Goal: Task Accomplishment & Management: Use online tool/utility

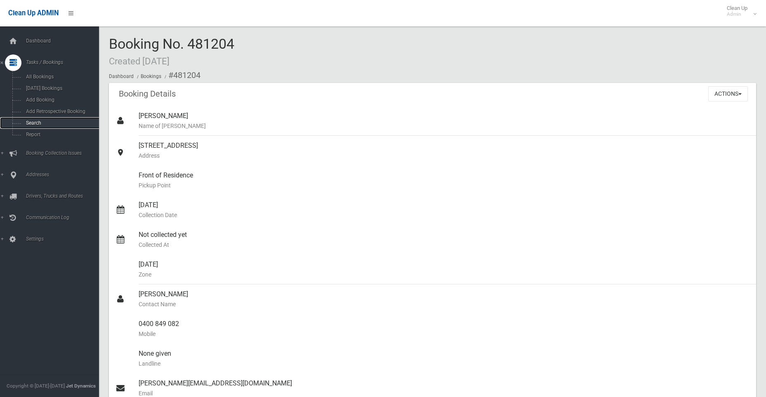
click at [28, 123] on span "Search" at bounding box center [61, 123] width 75 height 6
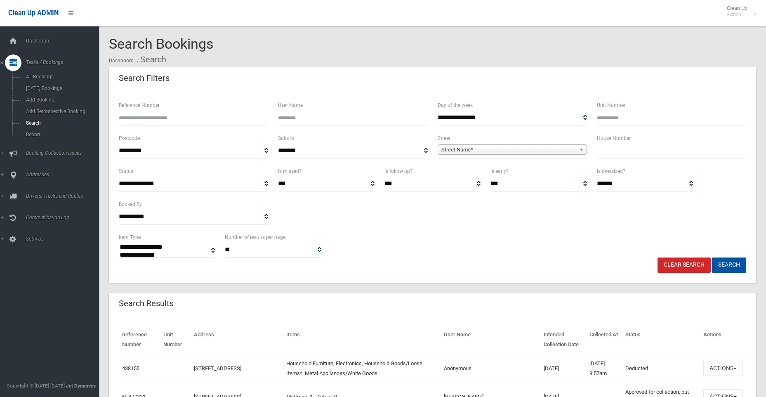
select select
click at [626, 151] on input "text" at bounding box center [671, 150] width 149 height 15
click at [611, 152] on input "text" at bounding box center [671, 150] width 149 height 15
type input "**"
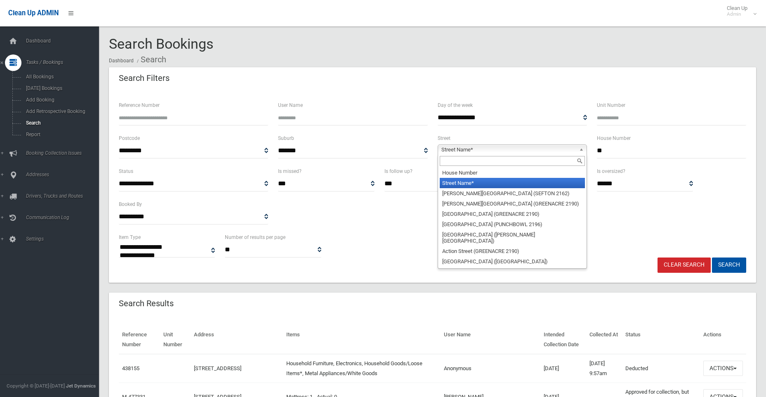
click at [459, 147] on span "Street Name*" at bounding box center [509, 150] width 135 height 10
click at [465, 162] on input "text" at bounding box center [512, 161] width 145 height 10
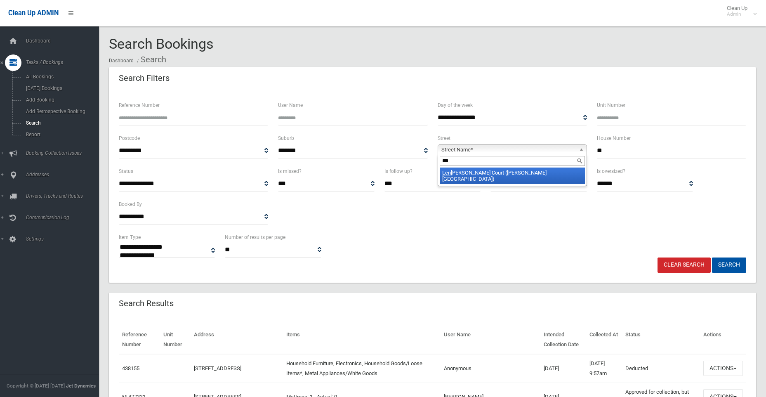
type input "***"
click at [466, 173] on li "Len tara Court (GEORGES HALL 2198)" at bounding box center [512, 176] width 145 height 17
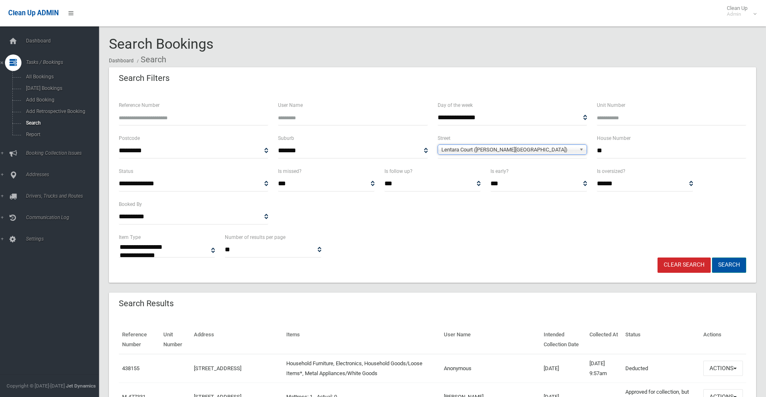
click at [718, 264] on button "Search" at bounding box center [729, 264] width 34 height 15
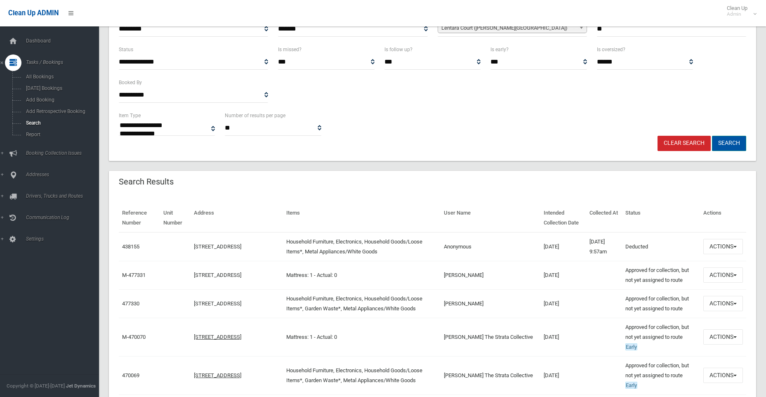
scroll to position [165, 0]
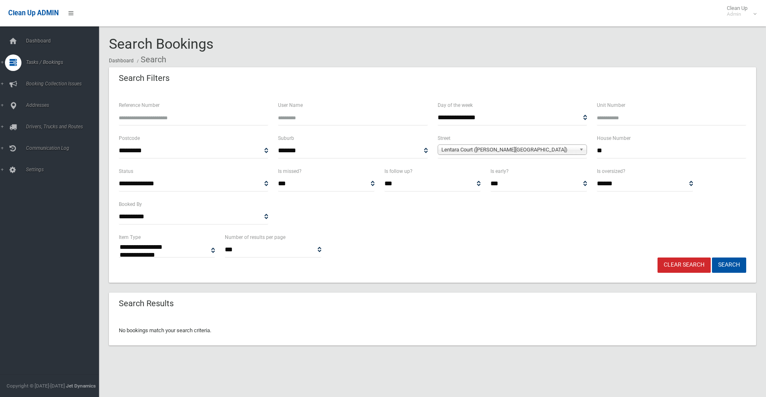
select select
click at [622, 149] on input "**" at bounding box center [671, 150] width 149 height 15
type input "*"
click at [712, 257] on button "Search" at bounding box center [729, 264] width 34 height 15
click at [732, 263] on button "Search" at bounding box center [729, 264] width 34 height 15
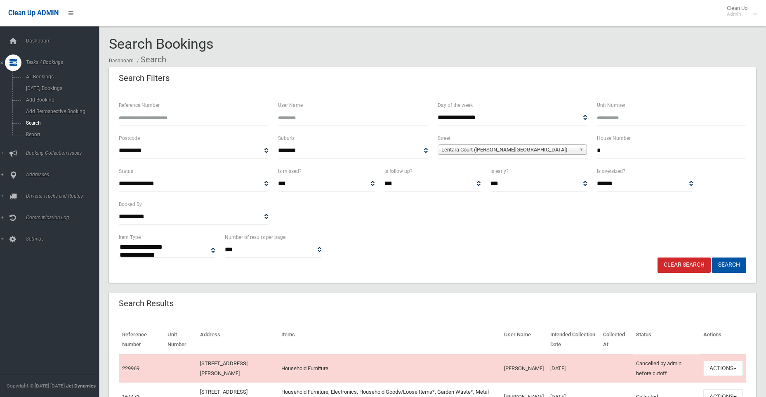
select select
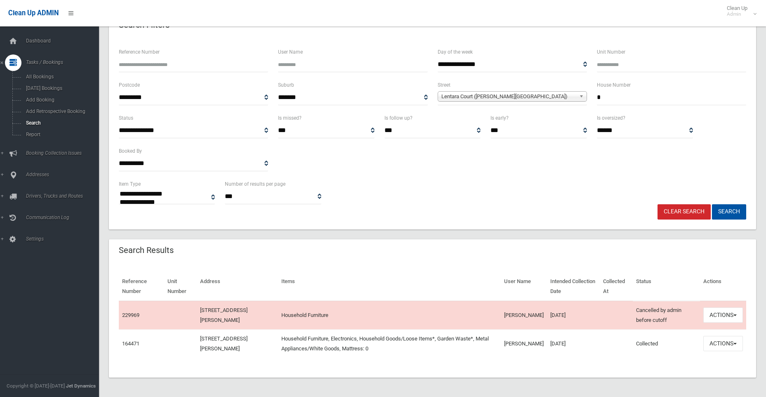
scroll to position [54, 0]
click at [724, 315] on button "Actions" at bounding box center [724, 314] width 40 height 15
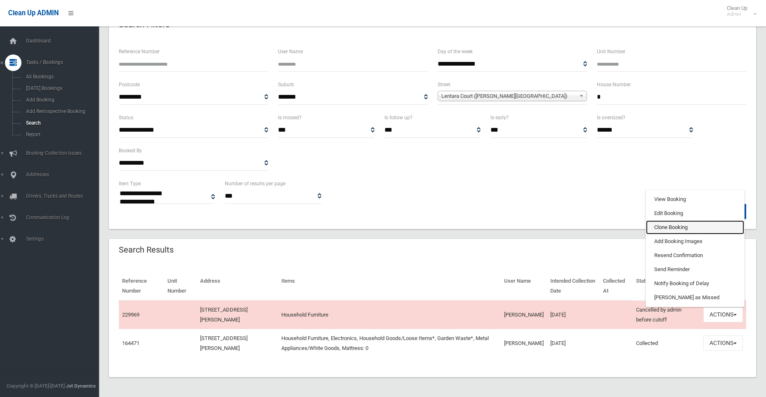
click at [664, 226] on link "Clone Booking" at bounding box center [695, 227] width 98 height 14
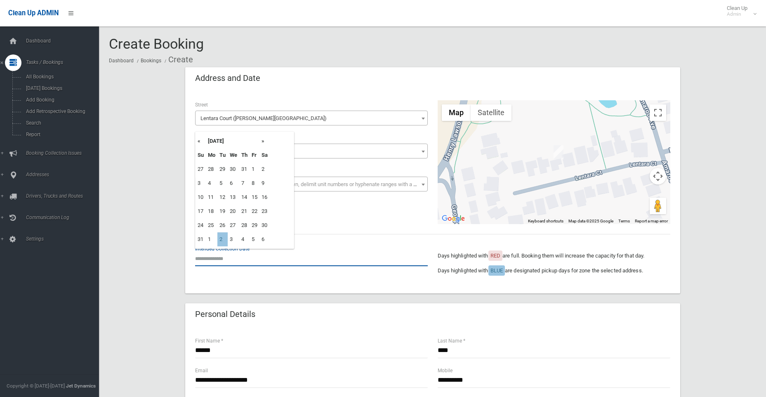
click at [196, 257] on input "text" at bounding box center [311, 258] width 233 height 15
click at [262, 143] on th "»" at bounding box center [265, 141] width 10 height 14
click at [198, 142] on th "«" at bounding box center [201, 141] width 10 height 14
click at [263, 141] on th "»" at bounding box center [265, 141] width 10 height 14
